Goal: Transaction & Acquisition: Book appointment/travel/reservation

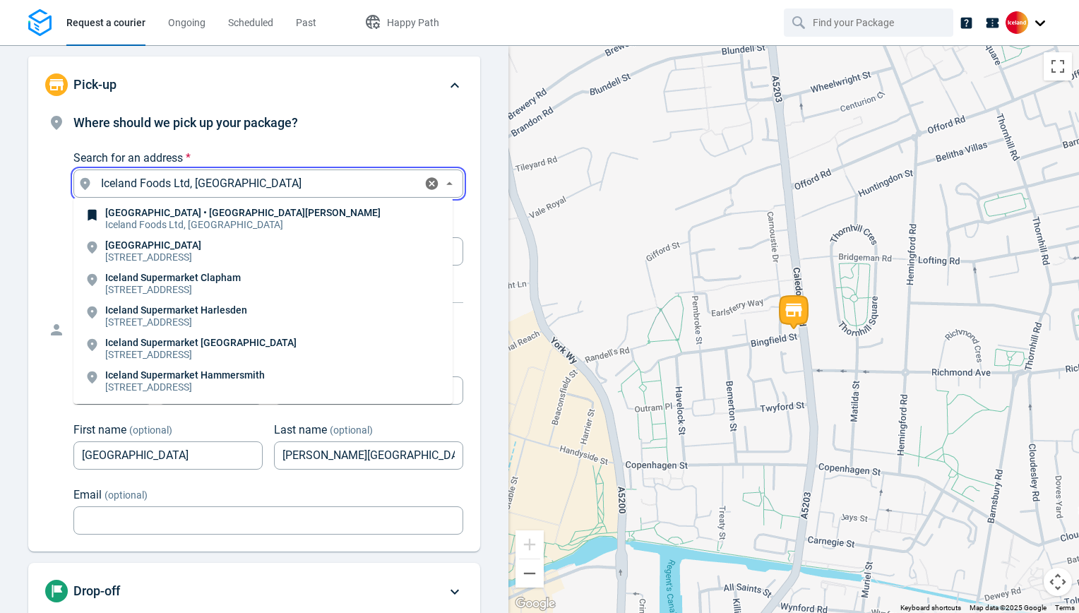
click at [342, 185] on input "Iceland Foods Ltd, [GEOGRAPHIC_DATA]" at bounding box center [256, 184] width 322 height 20
click at [277, 215] on li "[GEOGRAPHIC_DATA] • [GEOGRAPHIC_DATA][PERSON_NAME] Iceland Foods Ltd, [GEOGRAPH…" at bounding box center [262, 219] width 379 height 32
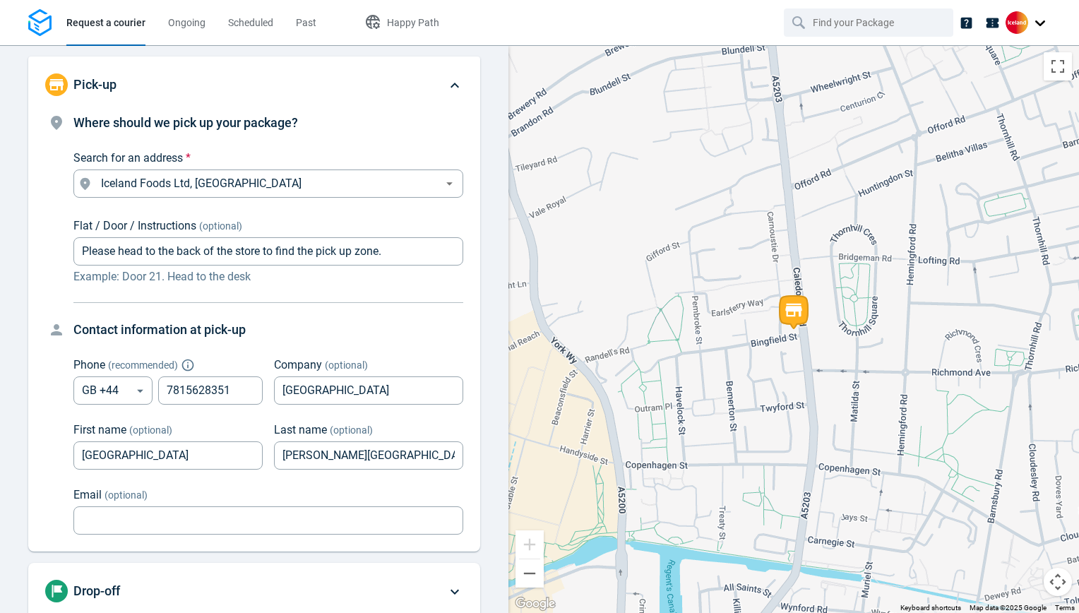
click at [446, 86] on icon at bounding box center [454, 85] width 17 height 17
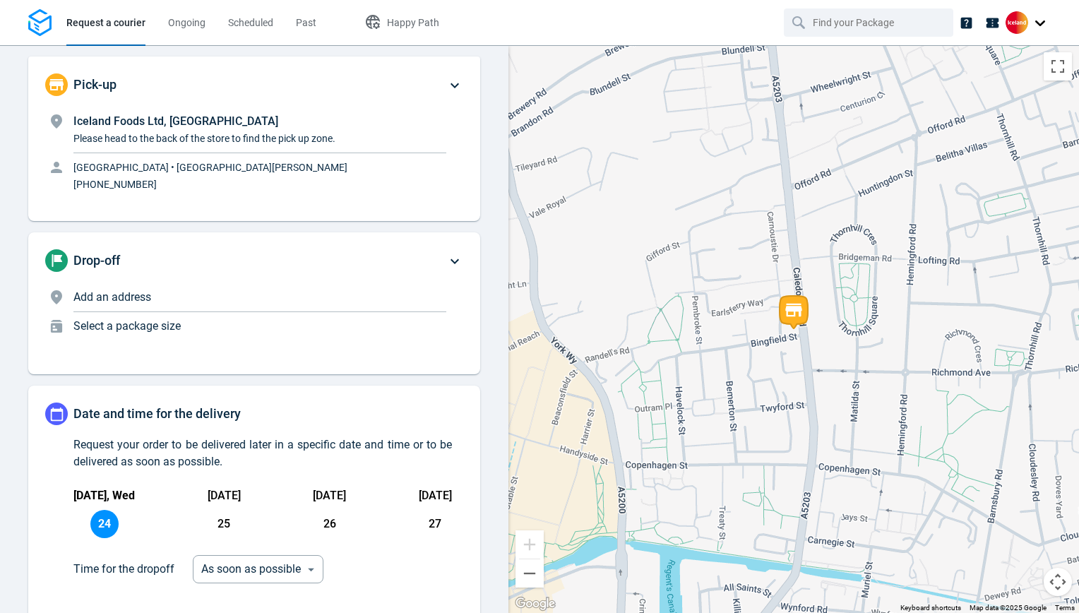
click at [220, 296] on p "Add an address" at bounding box center [259, 297] width 373 height 17
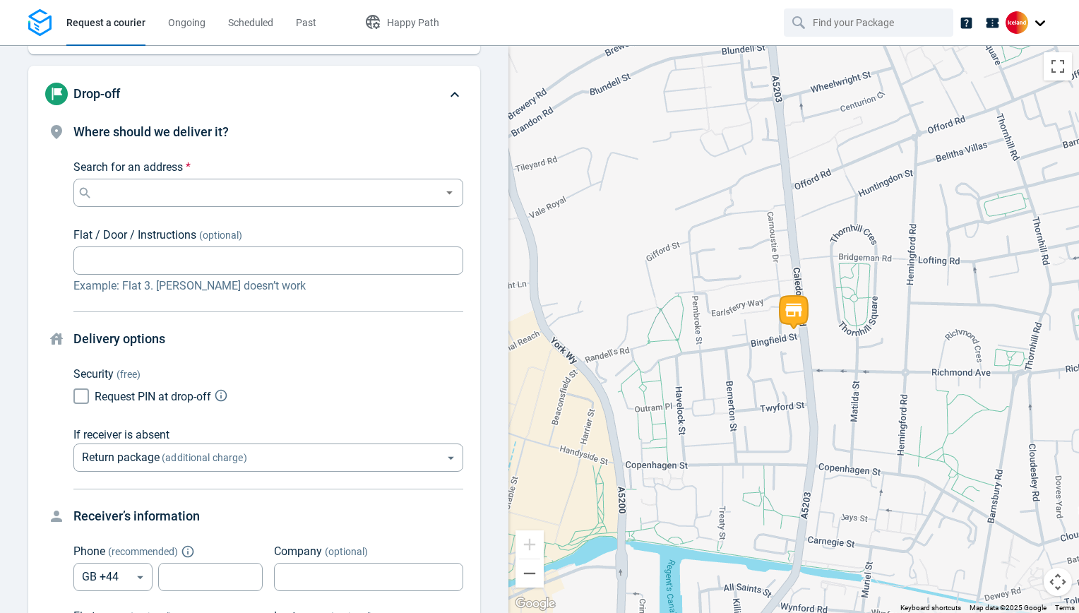
scroll to position [170, 0]
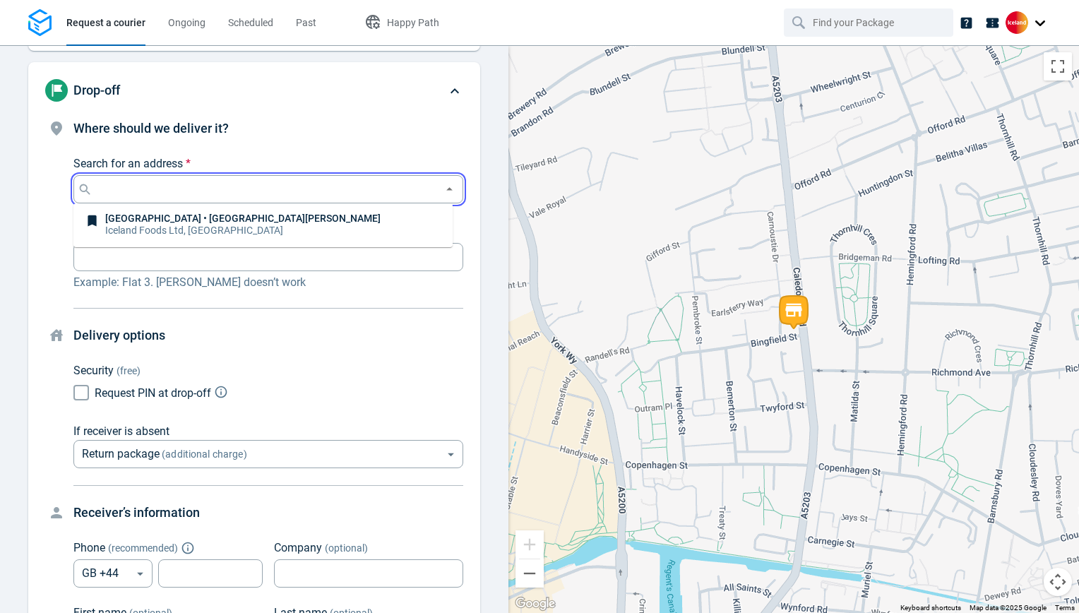
click at [248, 198] on input "Search for an address *" at bounding box center [265, 189] width 340 height 20
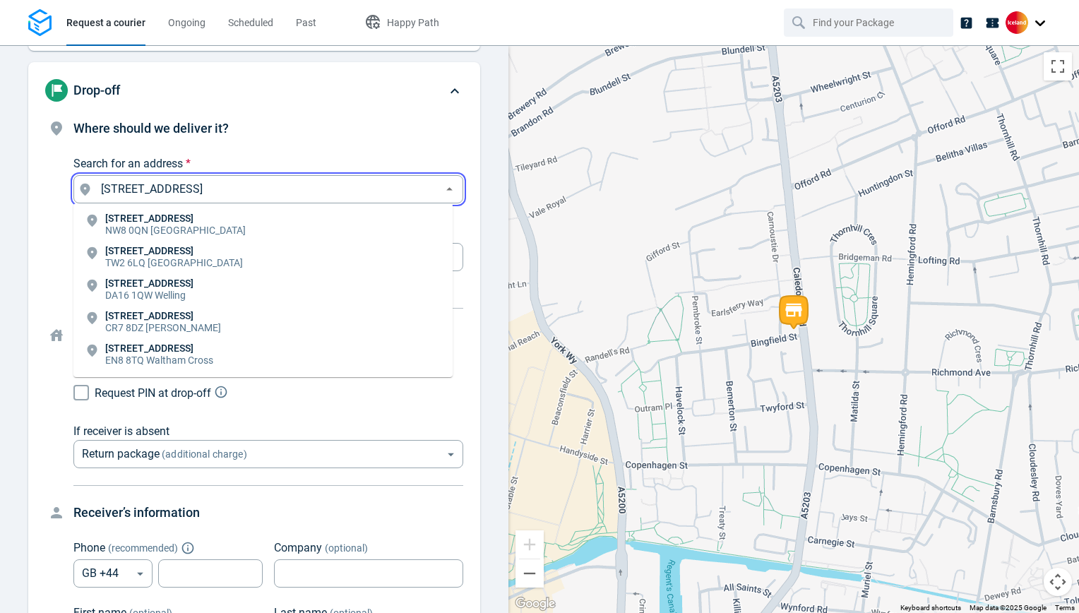
click at [208, 220] on li "18 Springfield Road NW8 0QN London" at bounding box center [262, 225] width 379 height 32
type input "18 Springfield Rd, London NW8 0QN, UK"
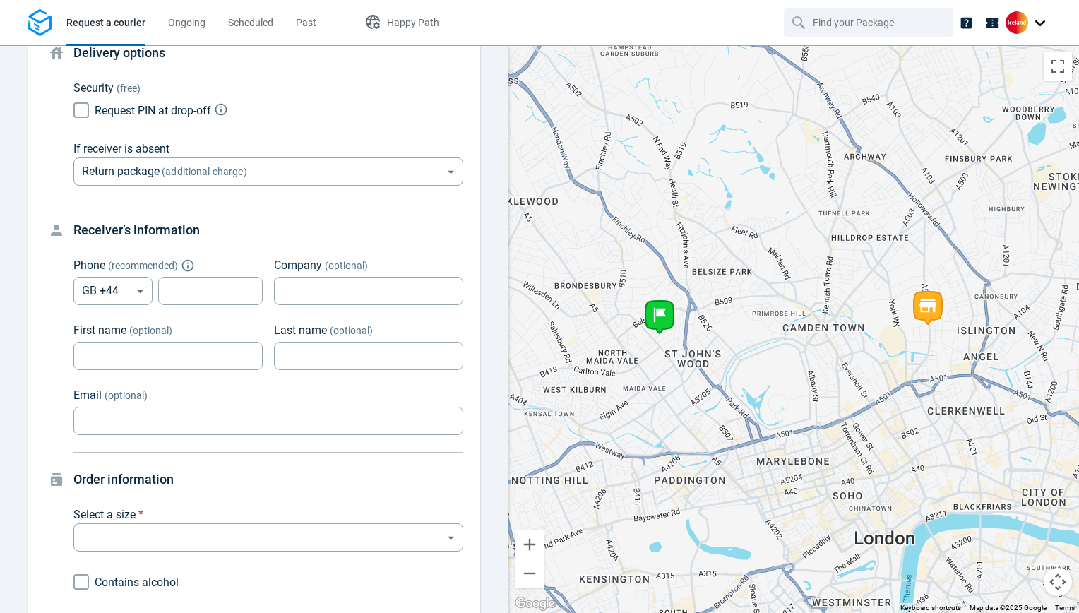
scroll to position [454, 0]
click at [217, 291] on input "tel" at bounding box center [210, 290] width 104 height 28
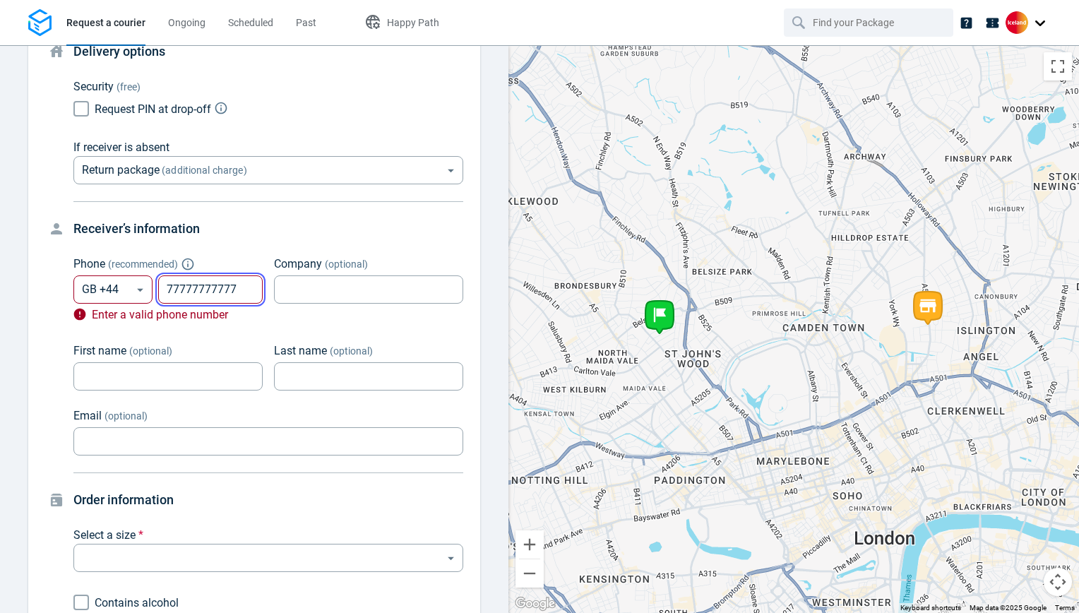
click at [217, 291] on input "77777777777" at bounding box center [210, 290] width 104 height 28
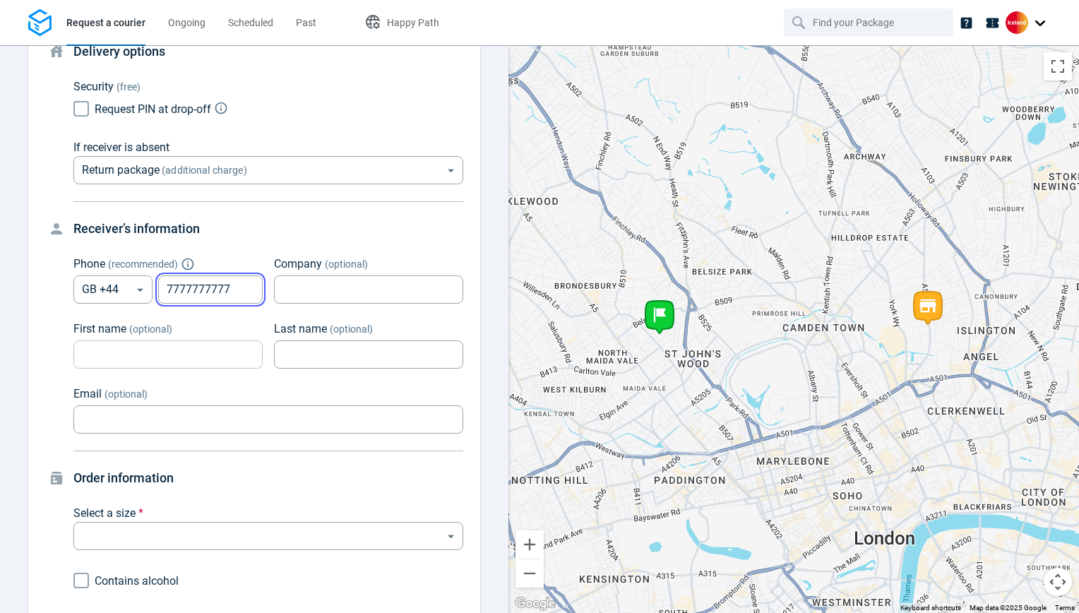
type input "7777777777"
click at [211, 361] on input "First name (optional)" at bounding box center [167, 355] width 189 height 28
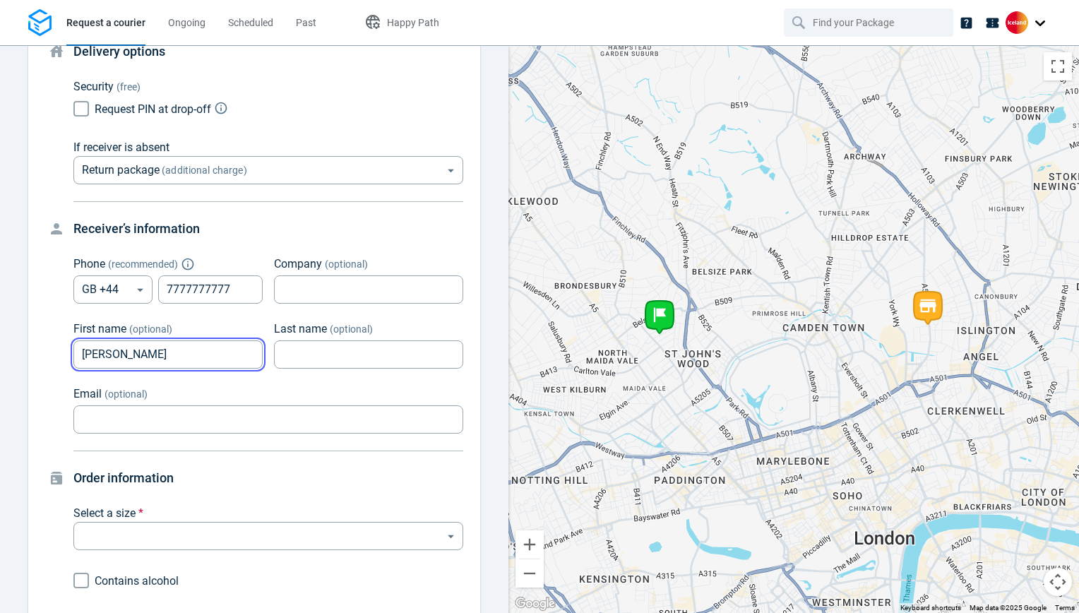
type input "Matt"
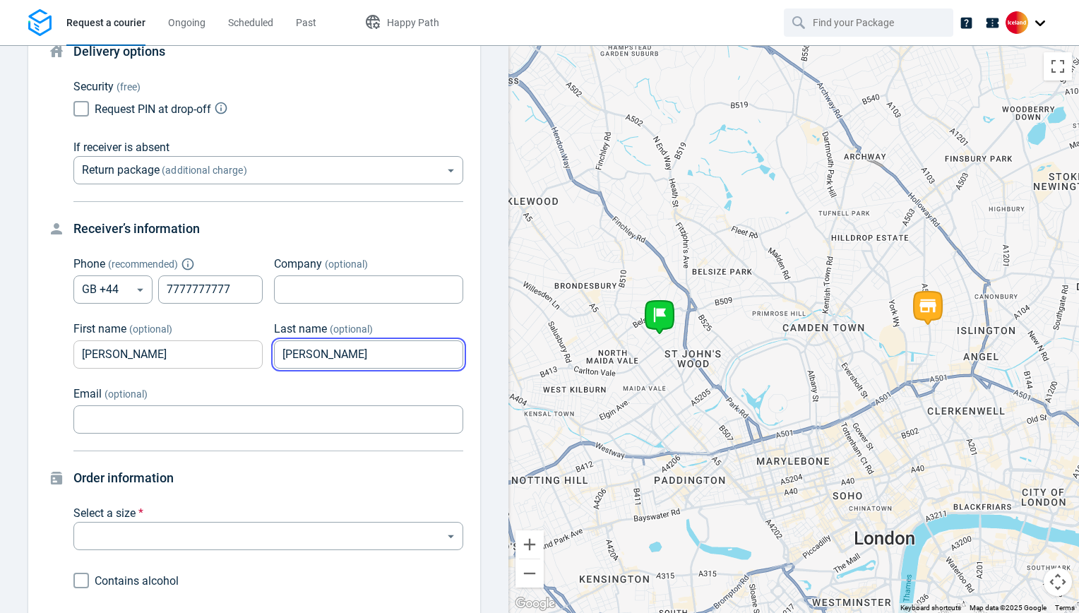
type input "Guthrie"
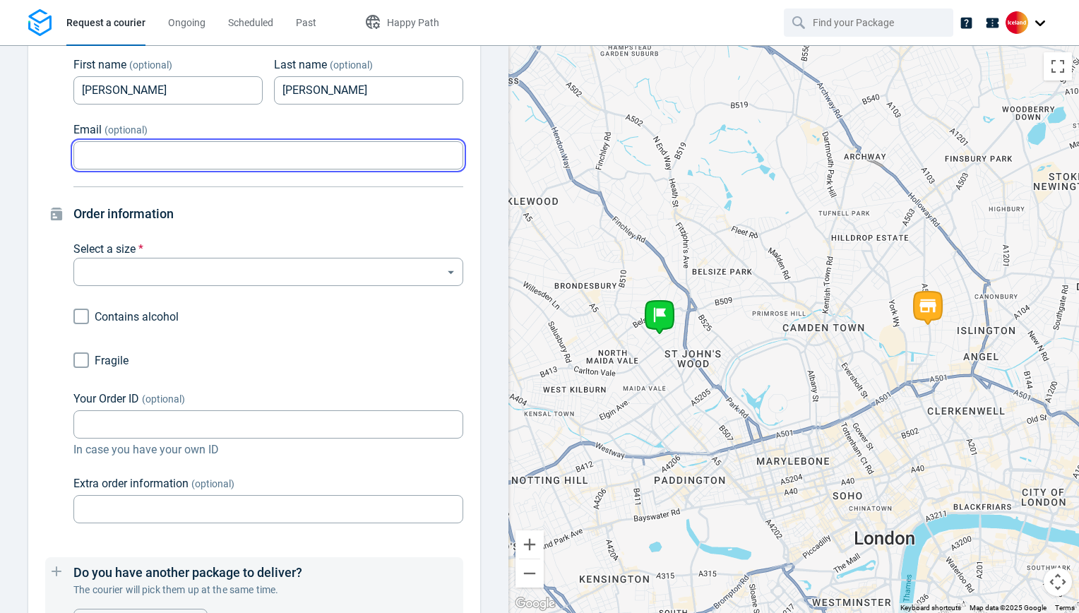
scroll to position [721, 0]
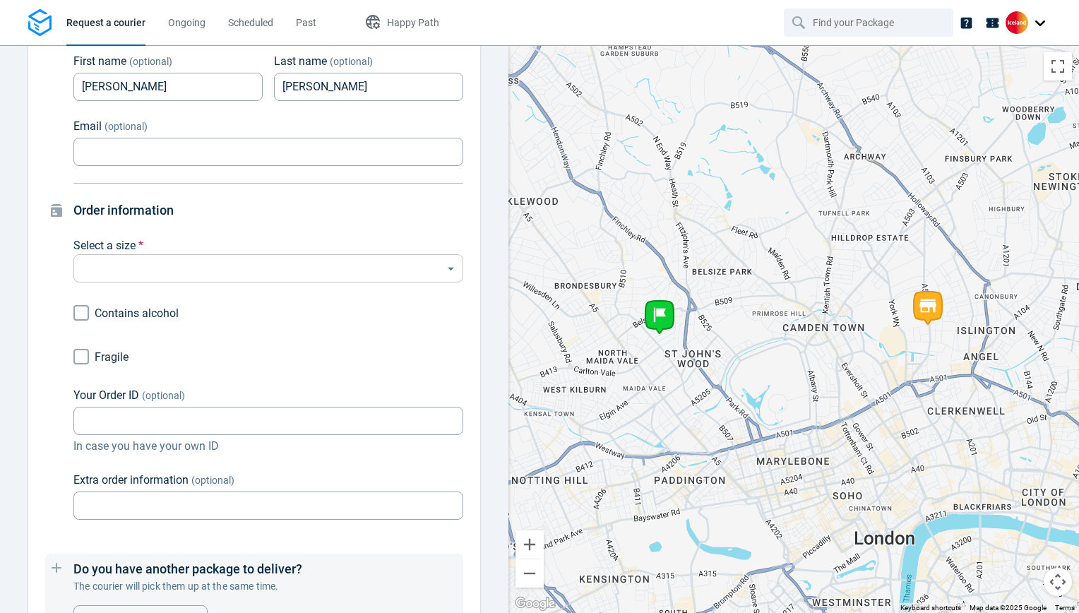
click at [282, 262] on body "Request a courier Ongoing Scheduled Past Happy Path Pick-up Iceland Foods Ltd, …" at bounding box center [539, 306] width 1079 height 613
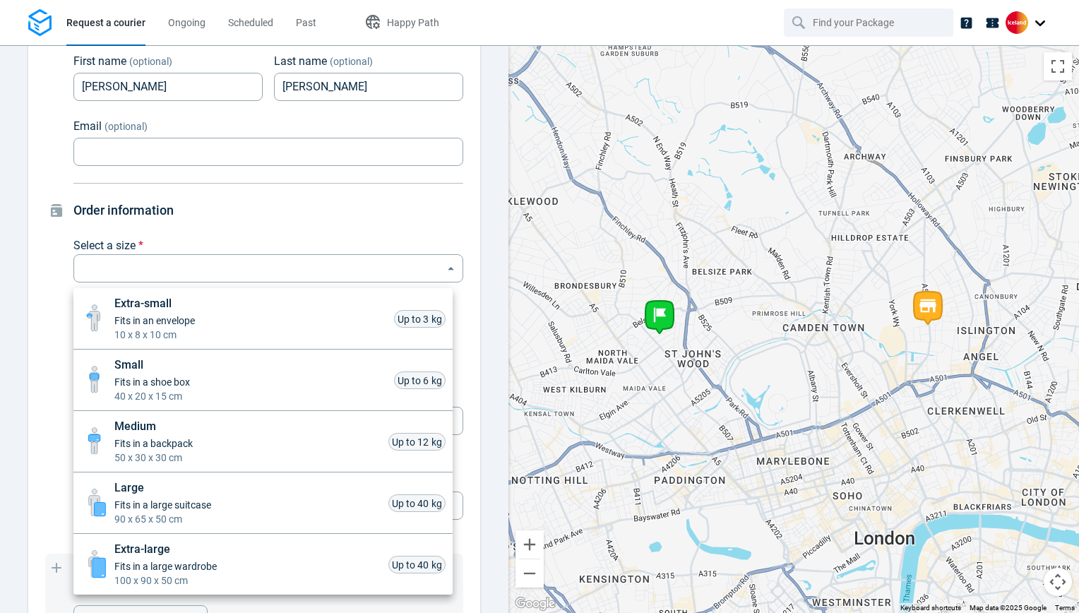
click at [265, 505] on li "Large Fits in a large suitcase 90 x 65 x 50 cm Up to 40 kg" at bounding box center [262, 502] width 379 height 61
type input "large"
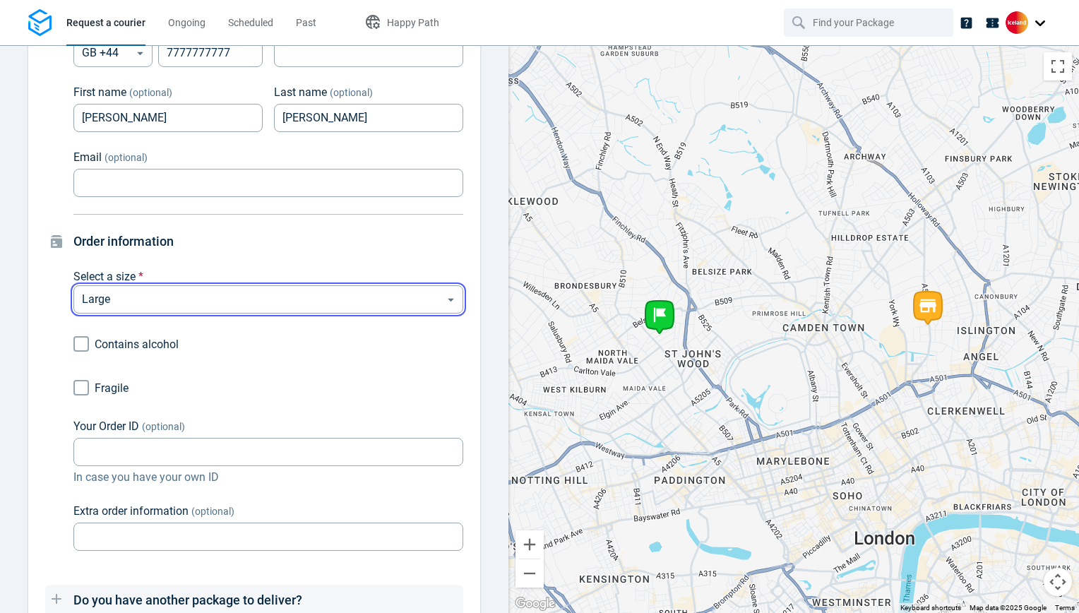
scroll to position [713, 0]
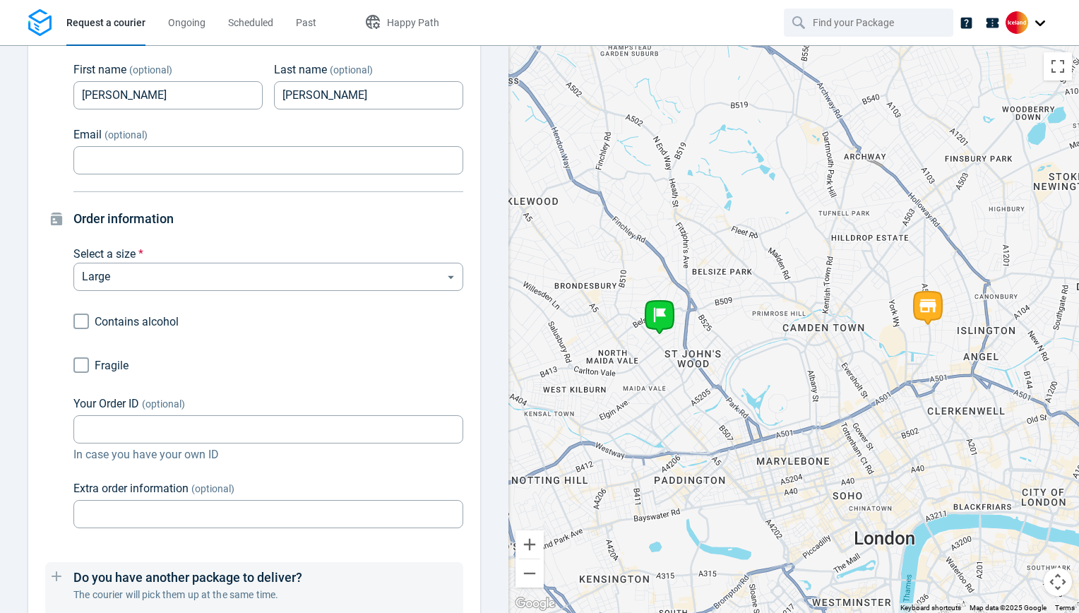
click at [133, 320] on span "Contains alcohol" at bounding box center [137, 321] width 84 height 13
click at [95, 320] on input "Contains alcohol" at bounding box center [81, 321] width 27 height 27
checkbox input "true"
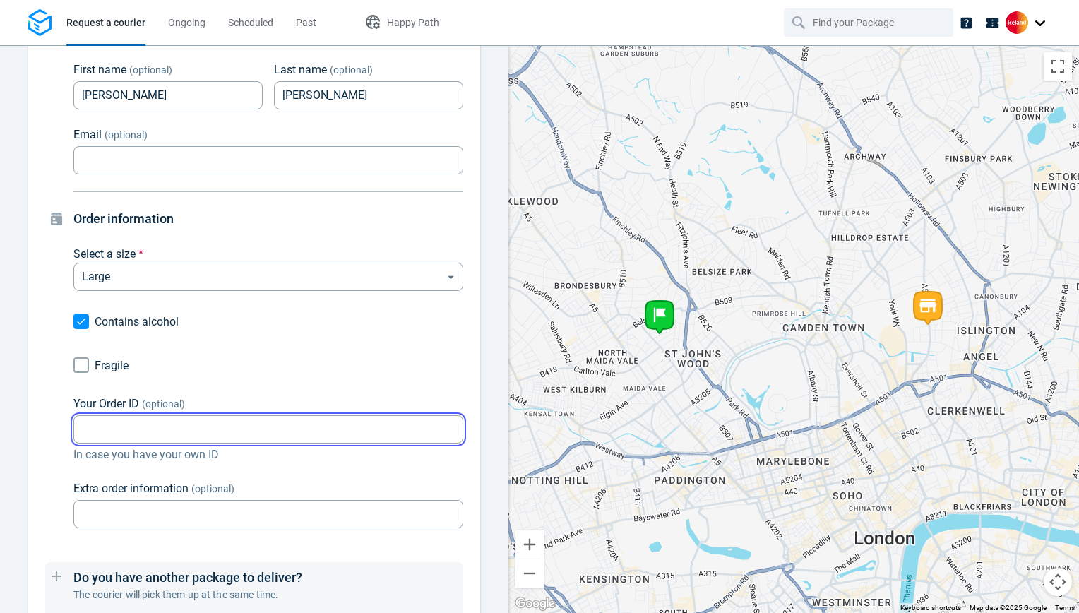
click at [150, 423] on input "Your Order ID (optional)" at bounding box center [268, 430] width 390 height 28
type input "1"
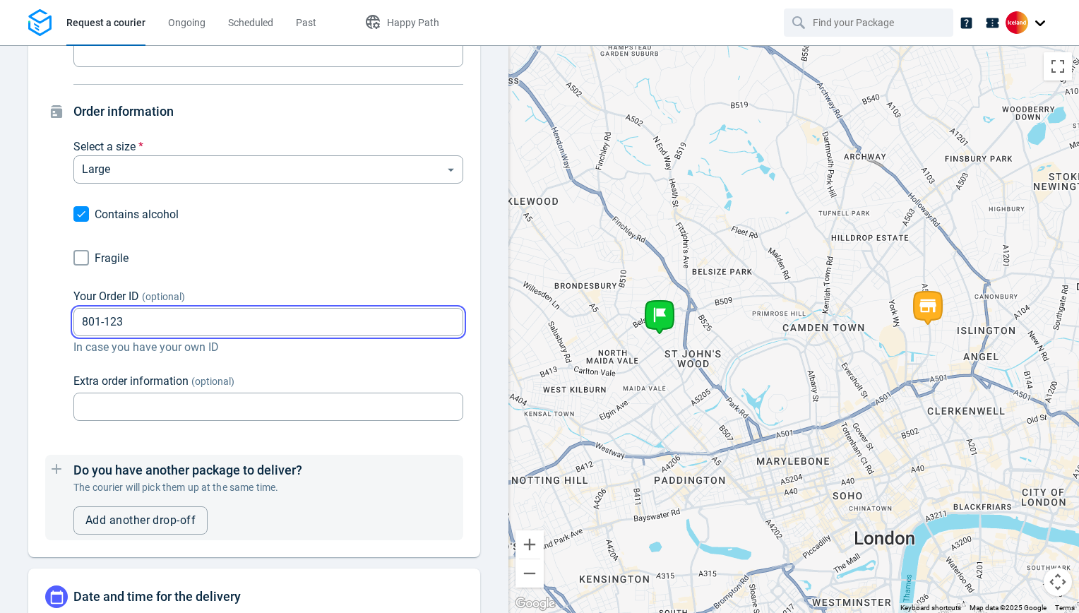
scroll to position [820, 0]
type input "801-123"
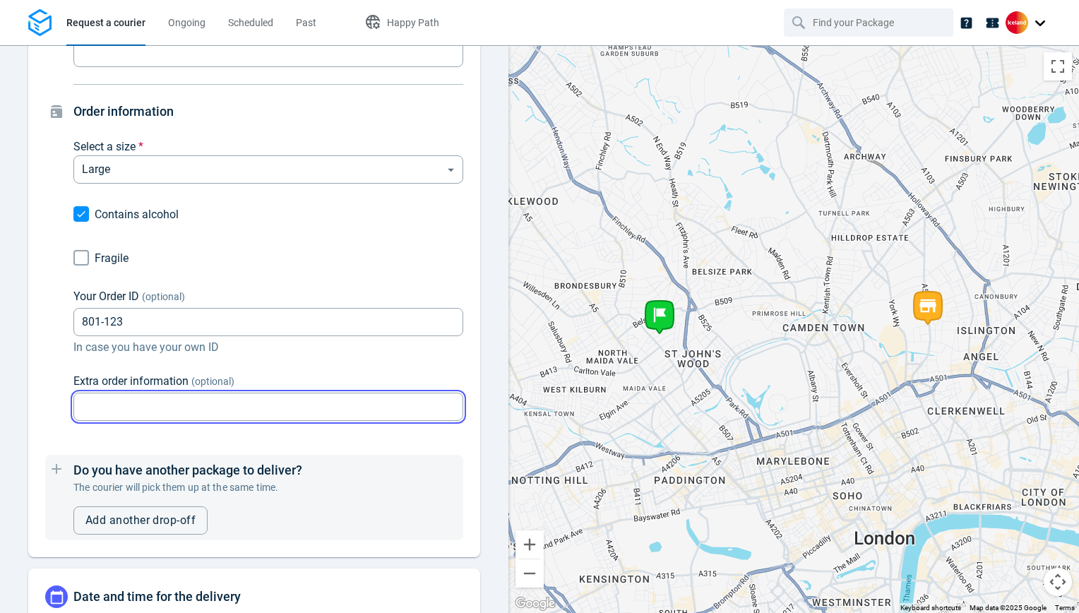
click at [330, 394] on input "Extra order information (optional)" at bounding box center [268, 407] width 390 height 28
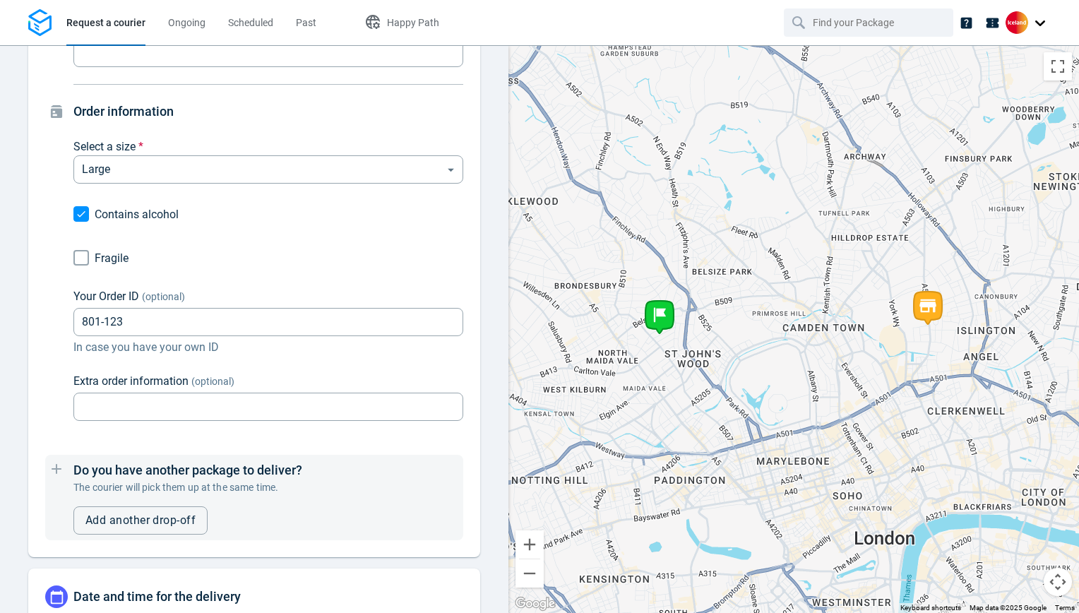
click at [449, 355] on span "In case you have your own ID" at bounding box center [268, 347] width 390 height 17
drag, startPoint x: 80, startPoint y: 320, endPoint x: 99, endPoint y: 316, distance: 19.7
click at [99, 316] on input "801-123" at bounding box center [268, 322] width 390 height 28
drag, startPoint x: 105, startPoint y: 320, endPoint x: 131, endPoint y: 318, distance: 25.6
click at [131, 318] on input "801-123" at bounding box center [268, 322] width 390 height 28
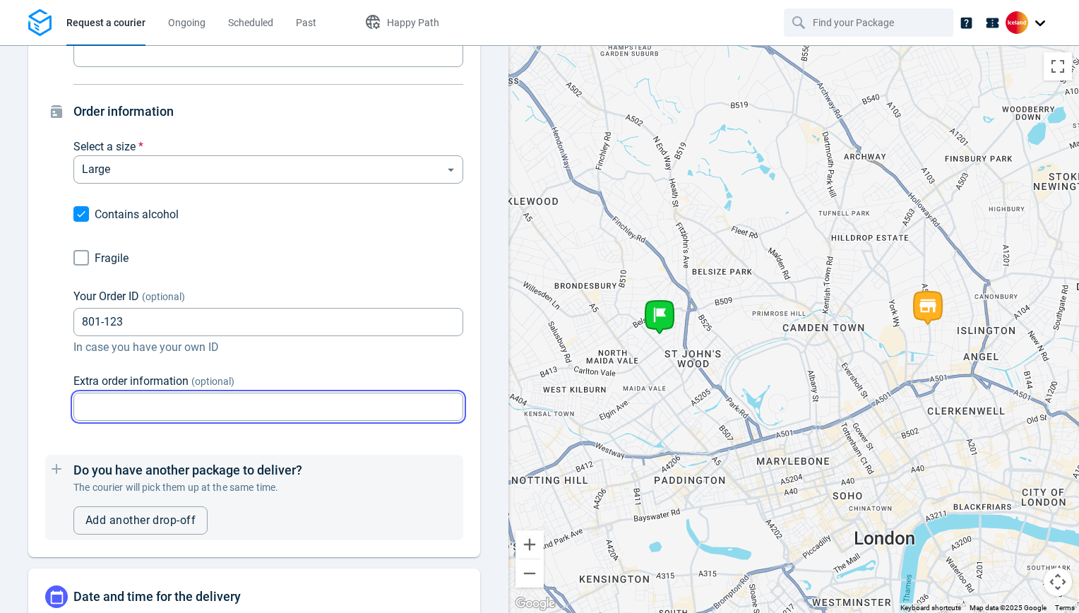
click at [157, 395] on input "Extra order information (optional)" at bounding box center [268, 407] width 390 height 28
click at [151, 401] on input "Extra order information (optional)" at bounding box center [268, 407] width 390 height 28
drag, startPoint x: 167, startPoint y: 401, endPoint x: -3, endPoint y: 387, distance: 170.0
click at [0, 387] on html "Request a courier Ongoing Scheduled Past Happy Path Pick-up Iceland Foods Ltd, …" at bounding box center [539, 306] width 1079 height 613
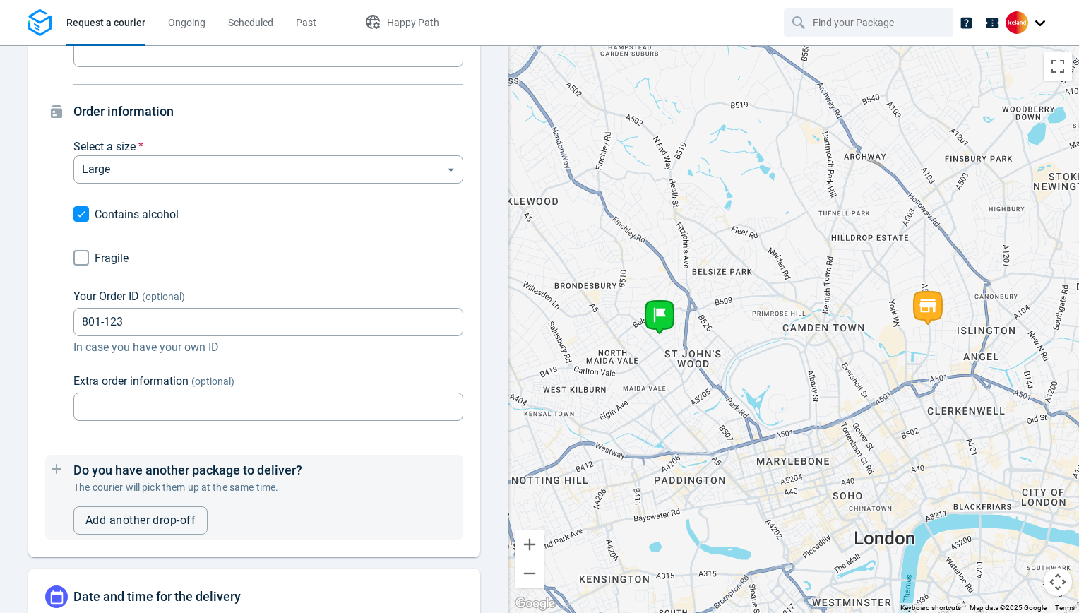
click at [42, 390] on div "Where should we deliver it? Search for an address * 18 Springfield Rd, London N…" at bounding box center [254, 12] width 452 height 1089
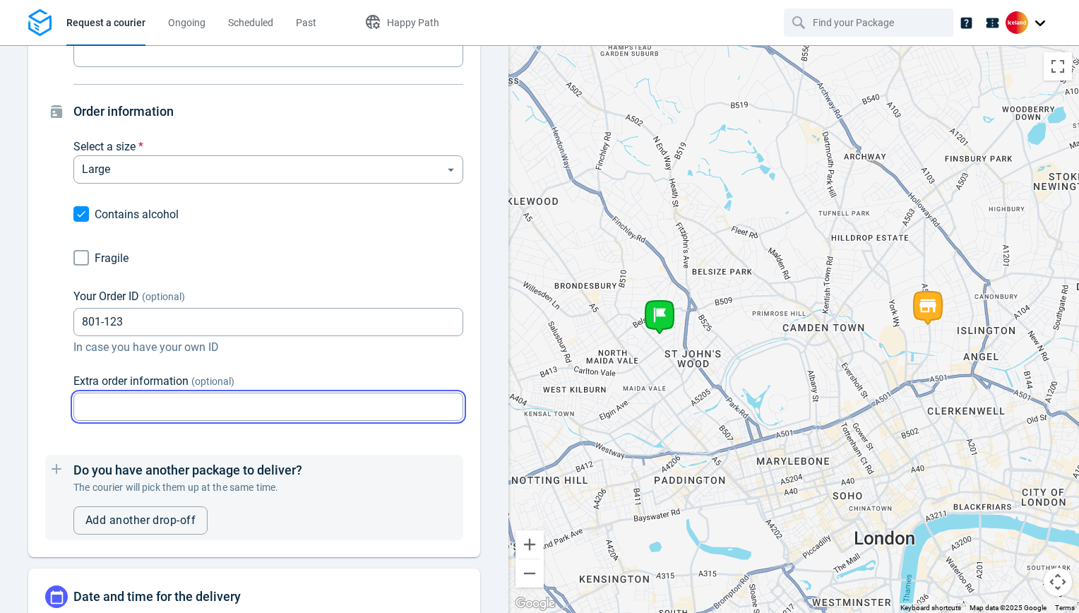
click at [94, 401] on input "Extra order information (optional)" at bounding box center [268, 407] width 390 height 28
click at [95, 404] on input "Extra order information (optional)" at bounding box center [268, 407] width 390 height 28
type input "3 bags / 2 bigs"
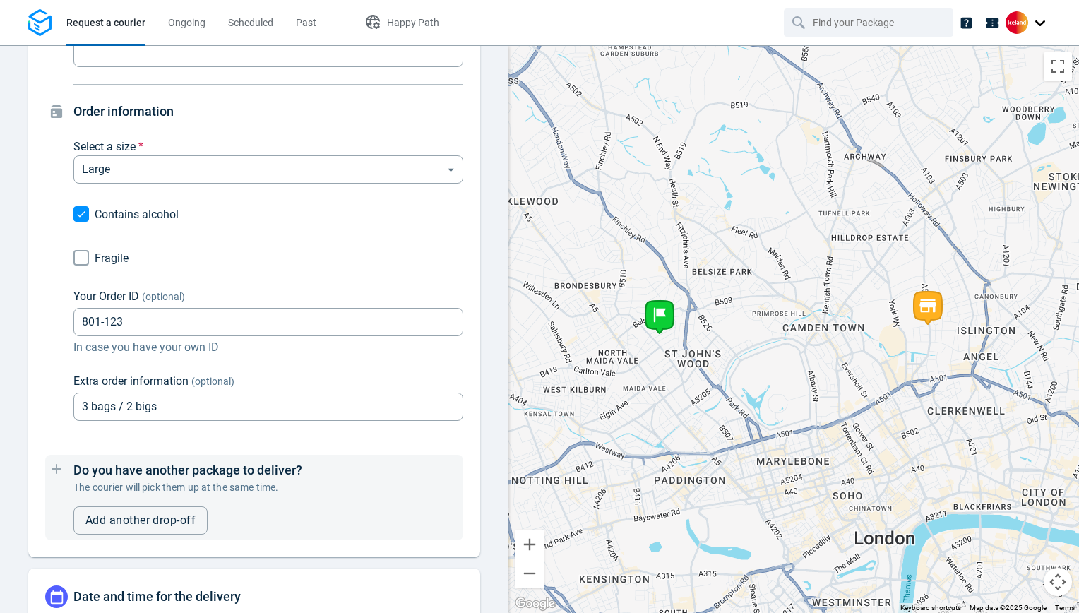
click at [456, 223] on div "Where should we deliver it? Search for an address * 18 Springfield Rd, London N…" at bounding box center [254, 12] width 452 height 1089
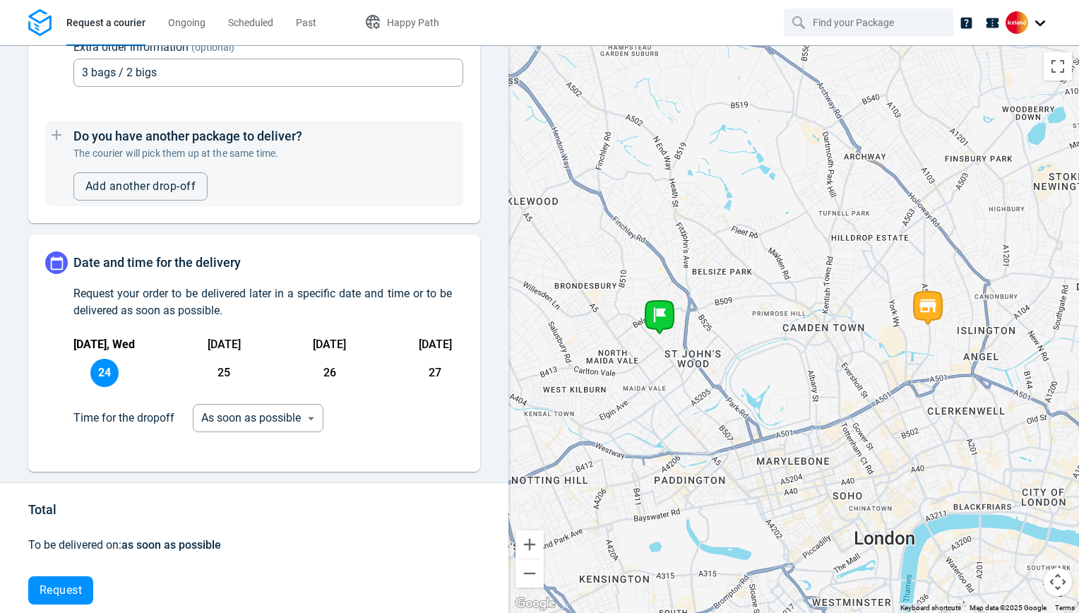
scroll to position [1174, 0]
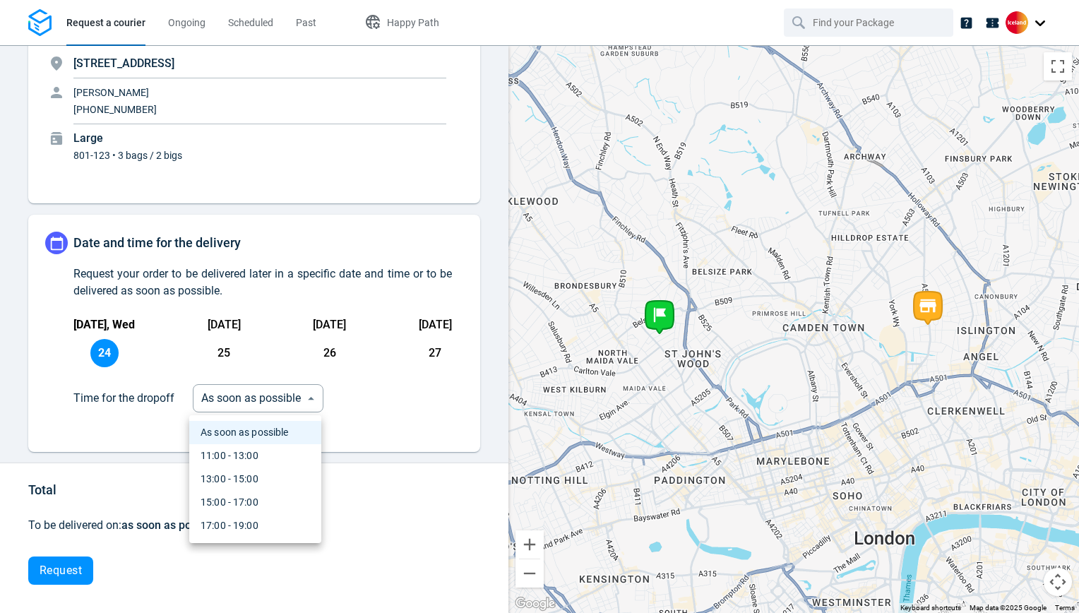
click at [251, 400] on body "Request a courier Ongoing Scheduled Past Happy Path Pick-up Iceland Foods Ltd, …" at bounding box center [539, 306] width 1079 height 613
click at [256, 491] on li "15:00 - 17:00" at bounding box center [255, 502] width 132 height 23
type input "14:00:00-16:00:00-190"
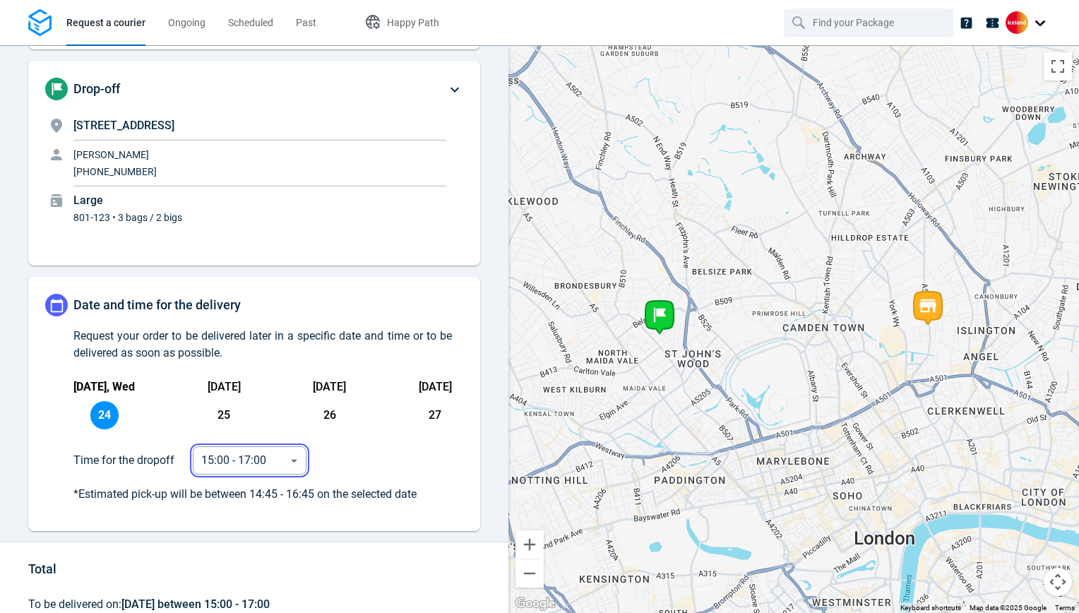
scroll to position [0, 0]
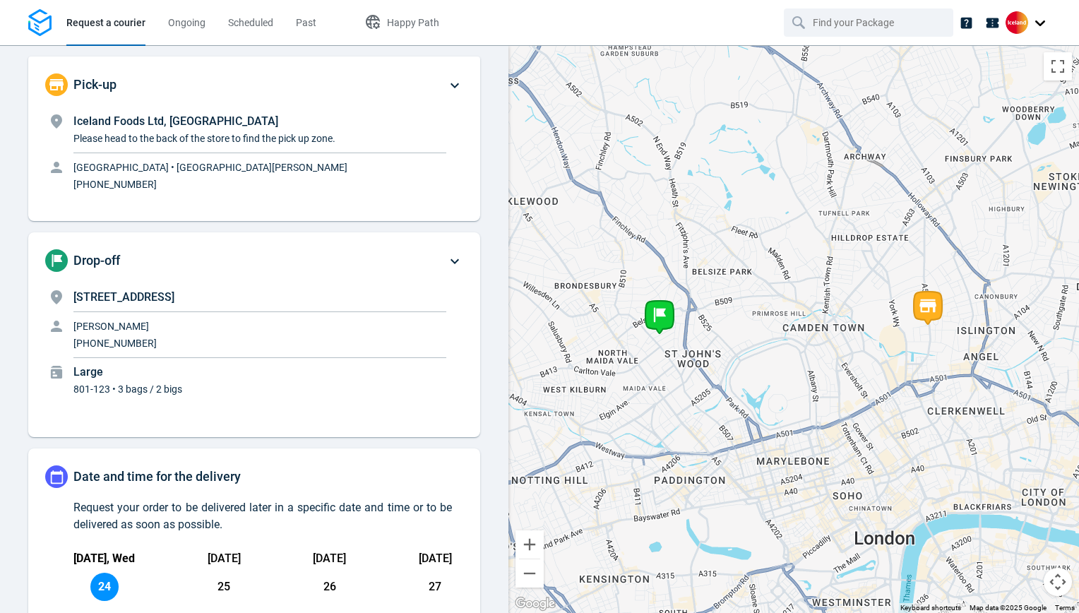
click at [446, 253] on icon at bounding box center [454, 261] width 17 height 17
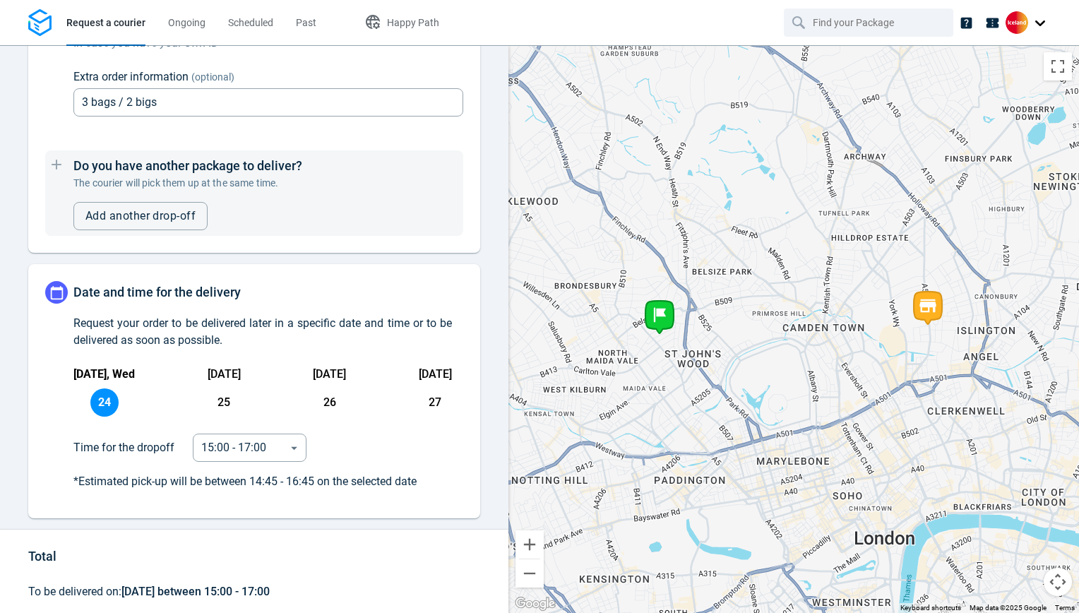
scroll to position [1191, 0]
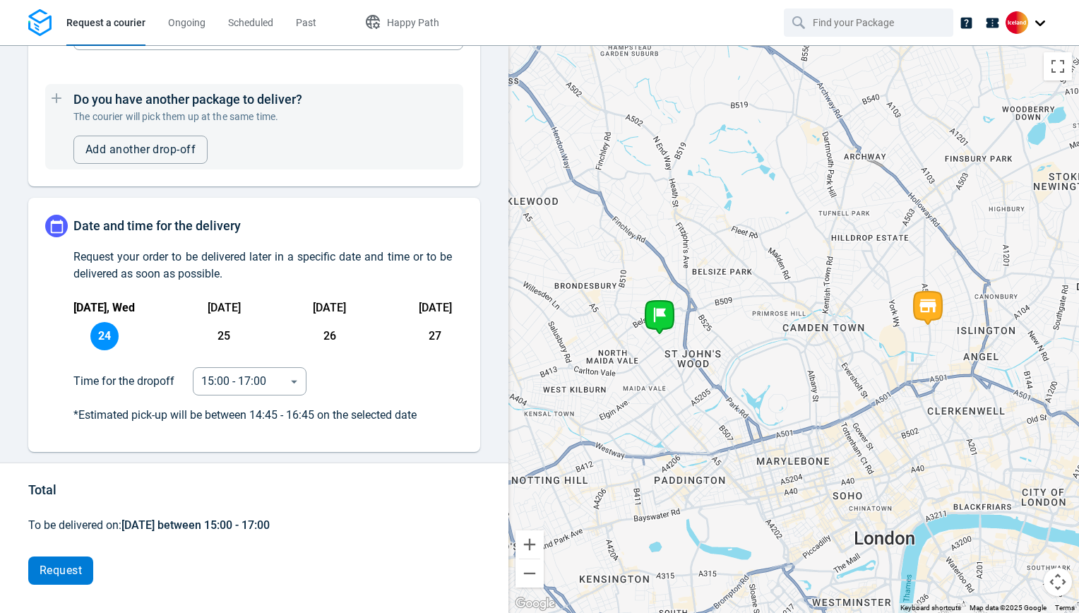
click at [83, 565] on button "Request" at bounding box center [60, 570] width 65 height 28
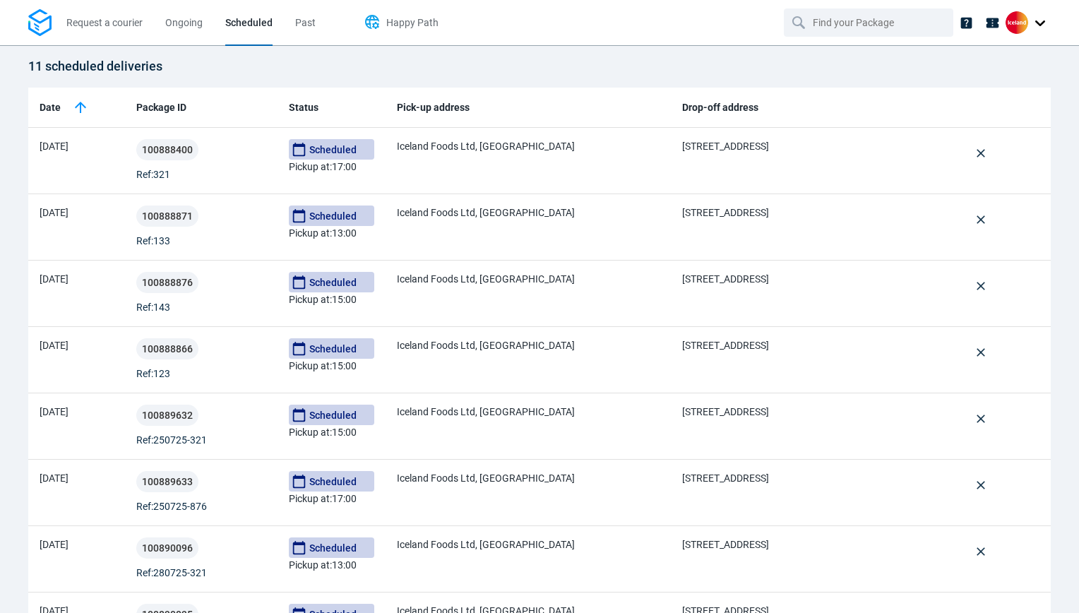
click at [403, 23] on span "Happy Path" at bounding box center [412, 22] width 52 height 11
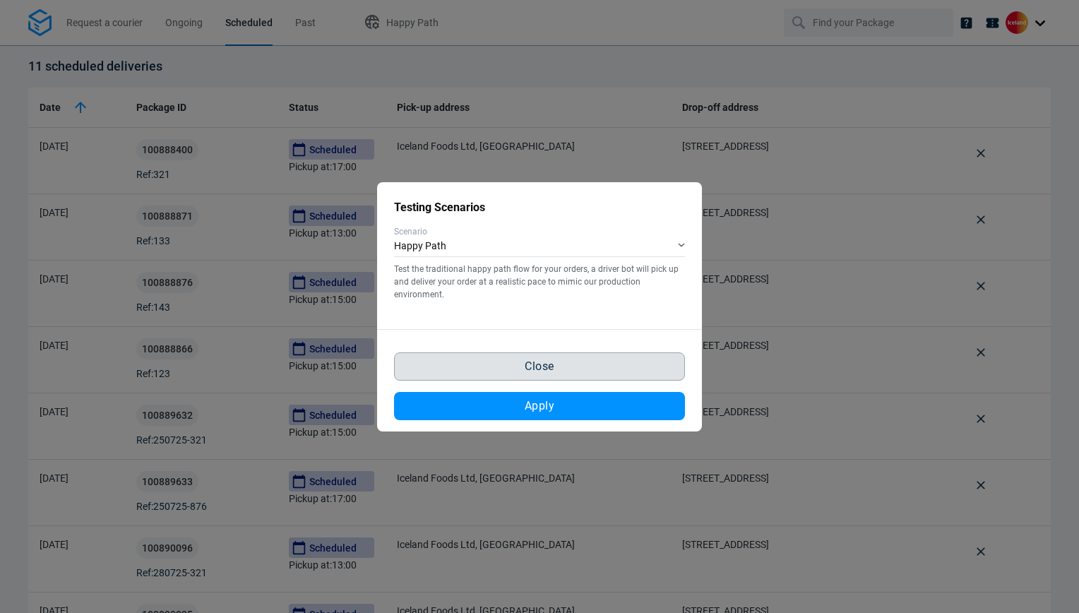
click at [600, 358] on button "Close" at bounding box center [539, 366] width 291 height 28
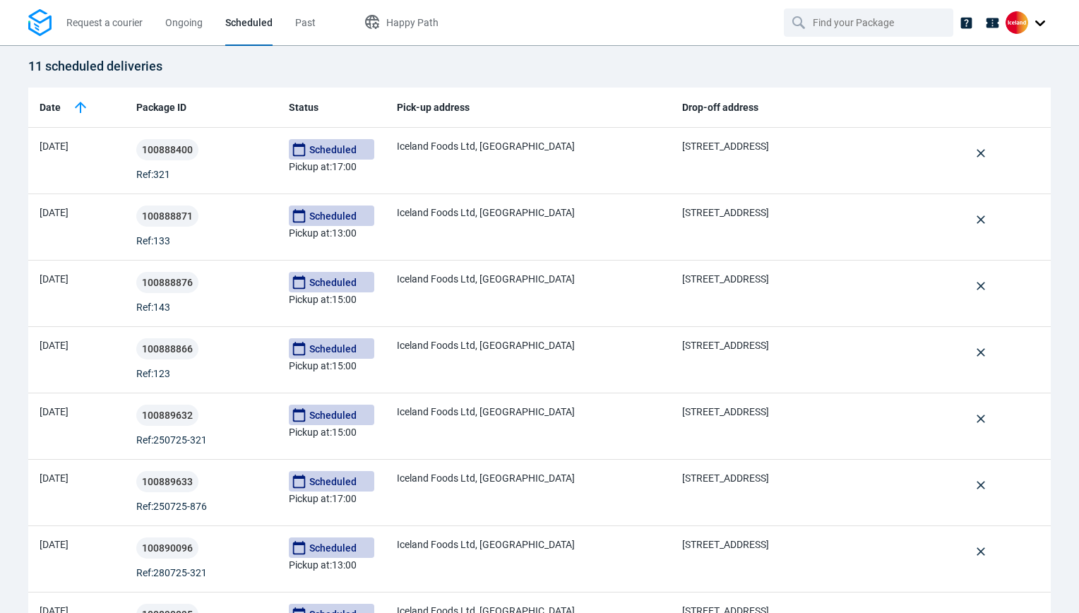
click at [49, 21] on img at bounding box center [39, 23] width 23 height 28
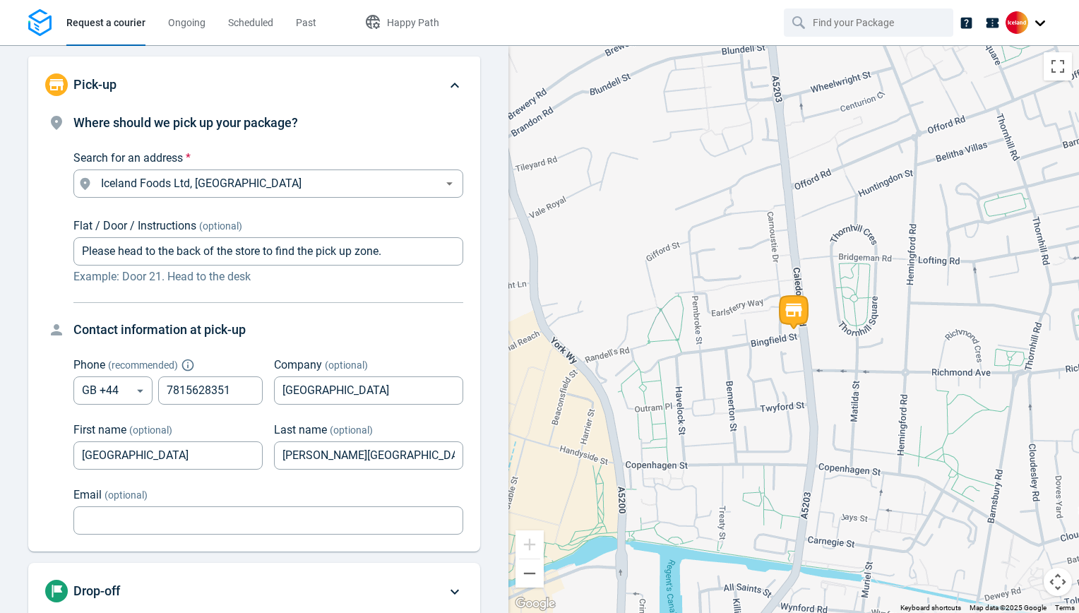
click at [585, 11] on div at bounding box center [917, 22] width 267 height 45
click at [585, 16] on div at bounding box center [1027, 22] width 45 height 23
click at [585, 131] on span "Log out" at bounding box center [1007, 138] width 34 height 15
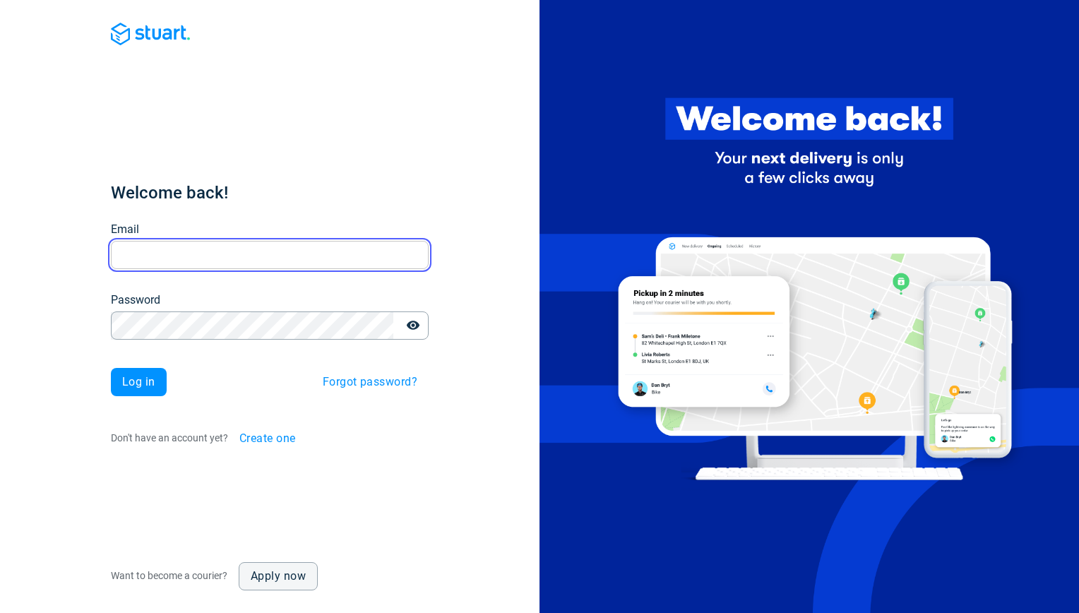
click at [214, 256] on input "Email" at bounding box center [270, 255] width 318 height 28
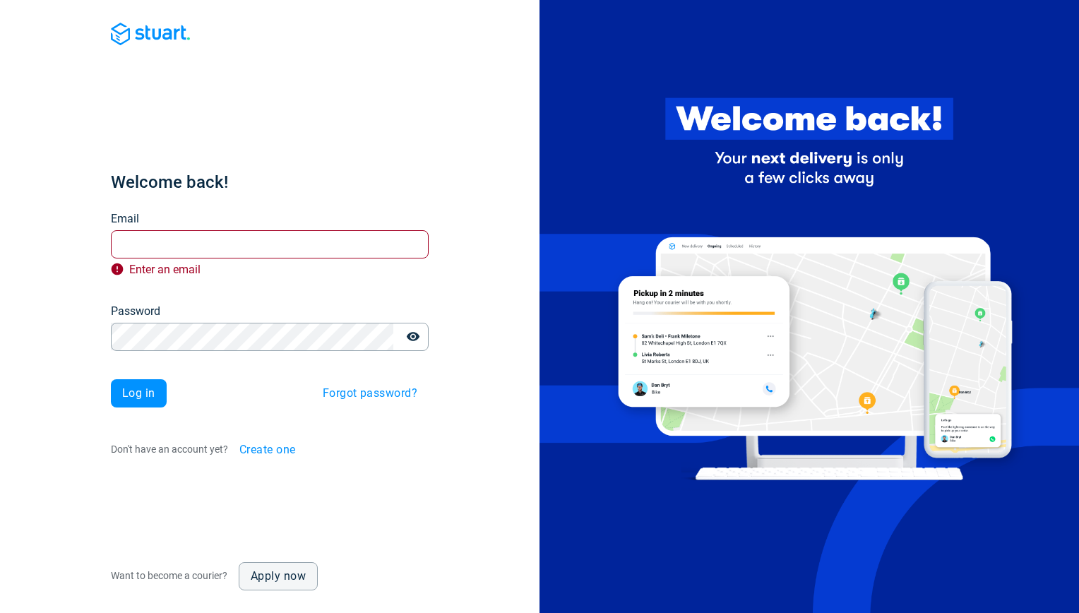
click at [328, 186] on h1 "Welcome back!" at bounding box center [270, 182] width 318 height 23
